Goal: Navigation & Orientation: Understand site structure

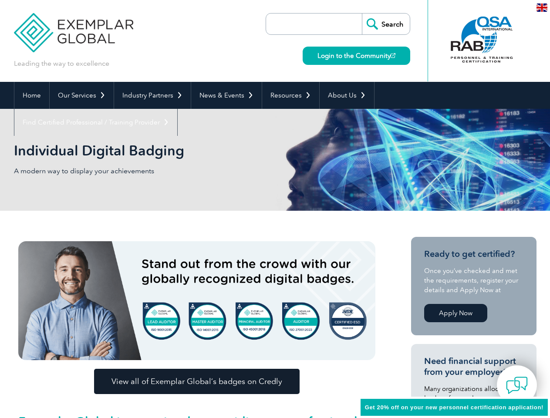
click at [275, 209] on div "Individual Digital Badging A modern way to display your achievements" at bounding box center [275, 160] width 522 height 102
click at [81, 95] on link "Our Services" at bounding box center [82, 95] width 64 height 27
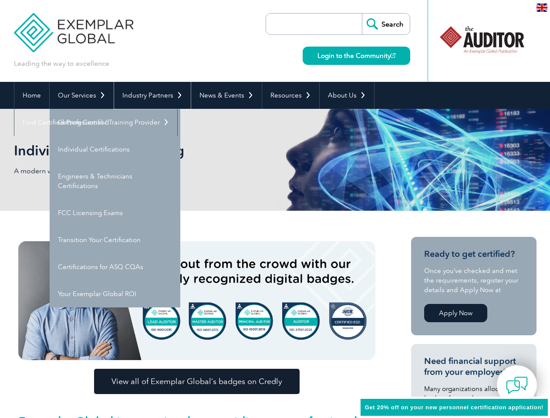
click at [151, 95] on link "Industry Partners" at bounding box center [152, 95] width 77 height 27
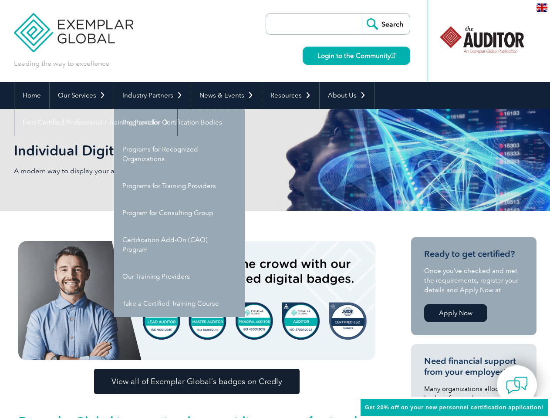
click at [224, 95] on link "News & Events" at bounding box center [226, 95] width 71 height 27
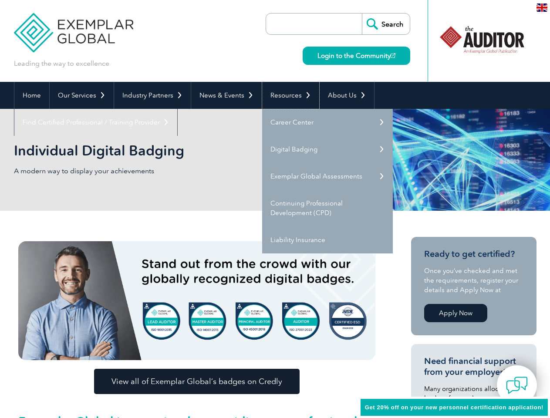
click at [287, 95] on link "Resources" at bounding box center [290, 95] width 57 height 27
click at [342, 95] on link "About Us" at bounding box center [346, 95] width 54 height 27
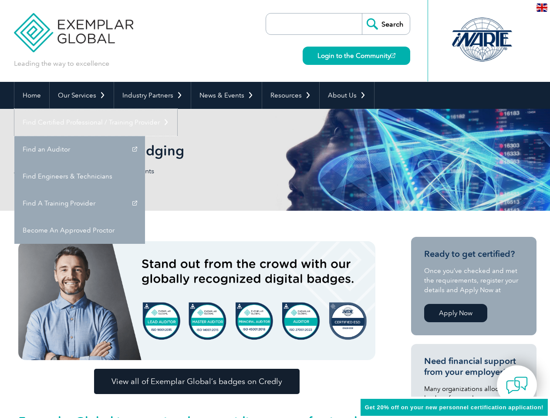
click at [177, 109] on link "Find Certified Professional / Training Provider" at bounding box center [95, 122] width 163 height 27
click at [517, 385] on img at bounding box center [517, 385] width 22 height 22
